Goal: Information Seeking & Learning: Understand process/instructions

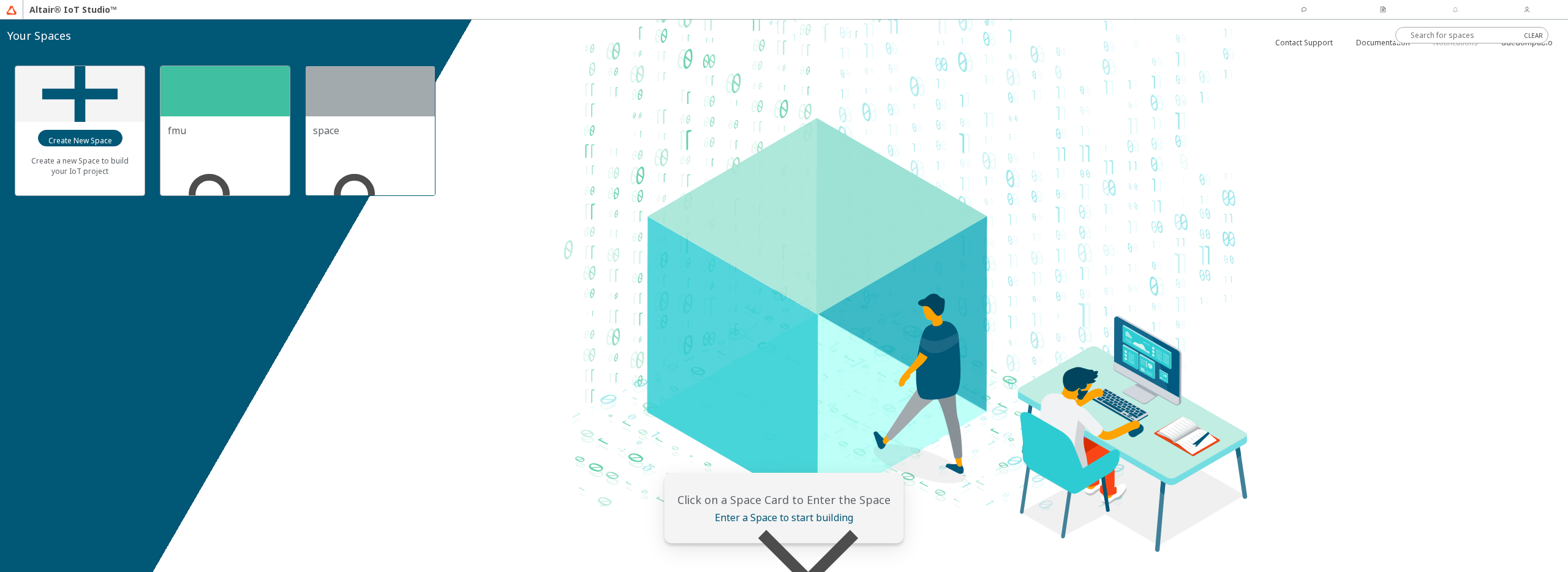
click at [379, 105] on div at bounding box center [370, 91] width 129 height 50
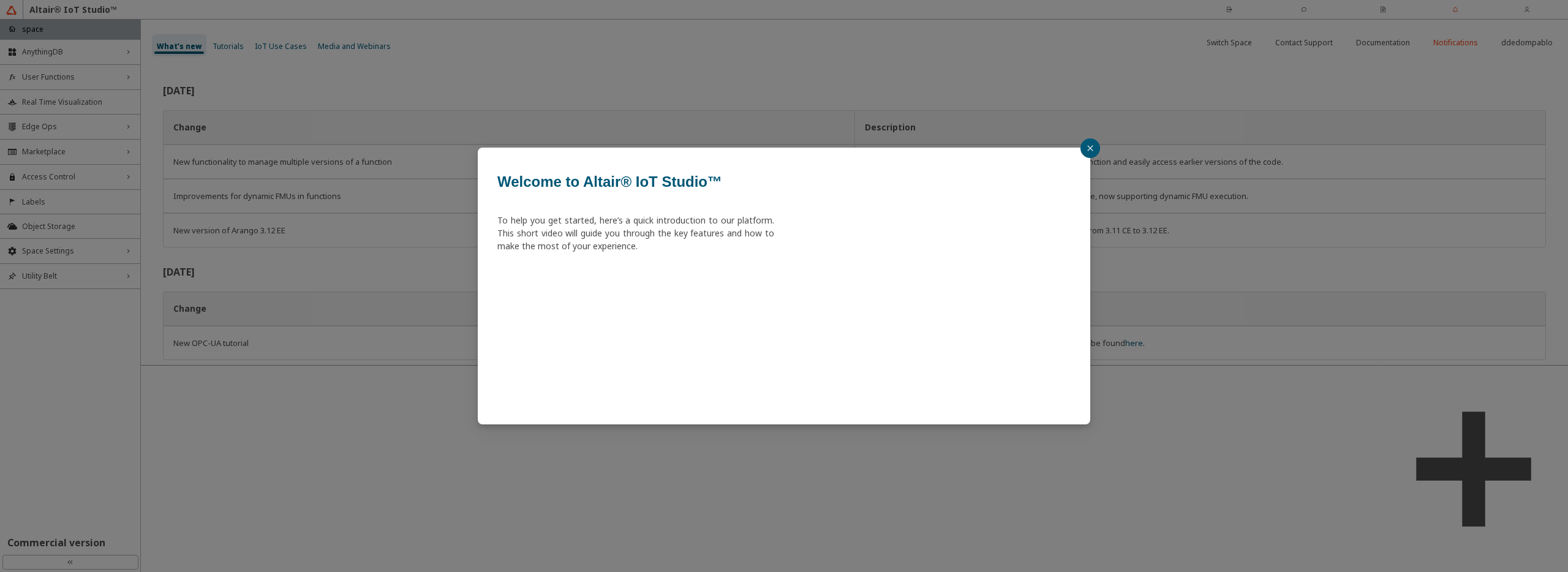
click at [1040, 110] on div "Welcome to Altair® IoT Studio™ To help you get started, here’s a quick introduc…" at bounding box center [784, 286] width 1568 height 572
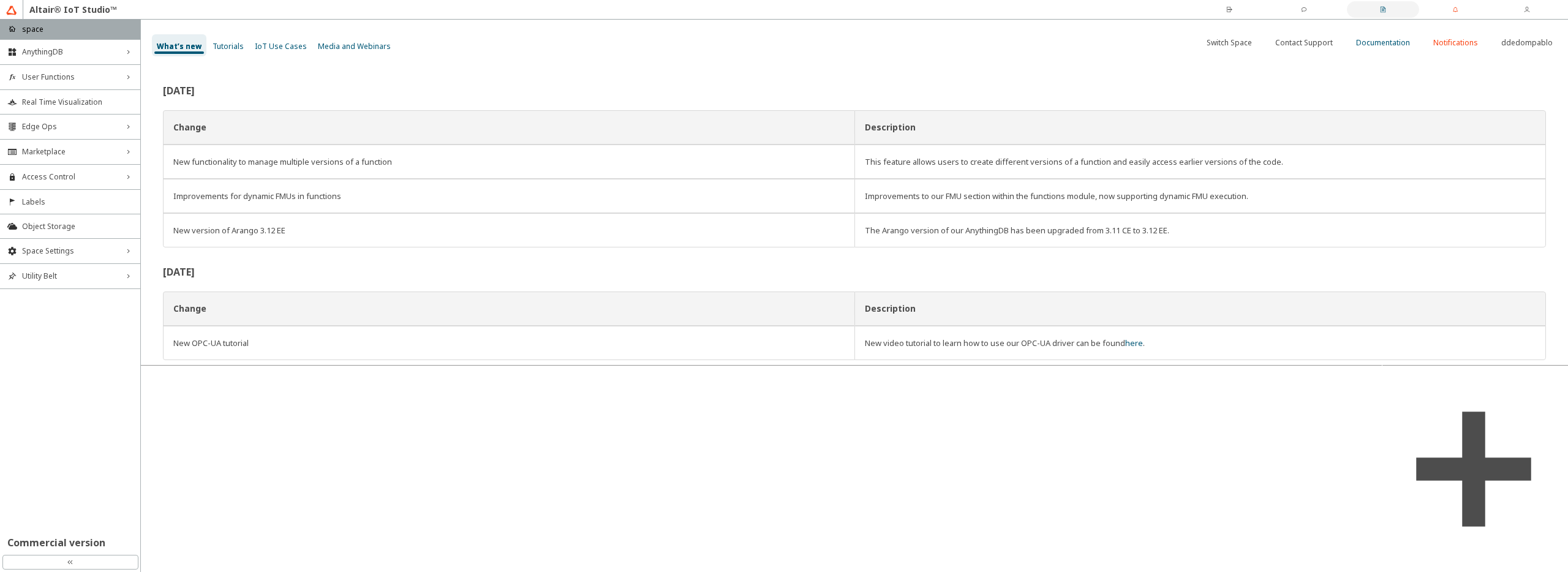
click at [0, 0] on slot "Documentation" at bounding box center [0, 0] width 0 height 0
